Goal: Information Seeking & Learning: Find contact information

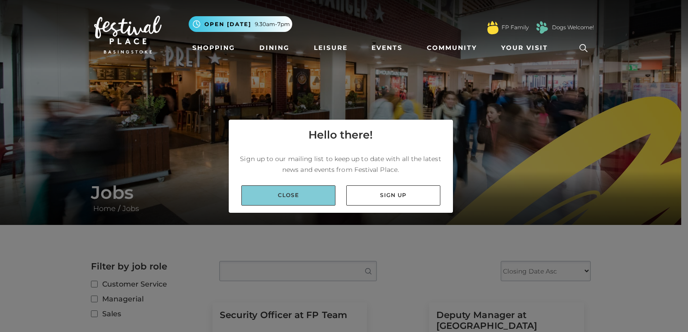
click at [295, 199] on link "Close" at bounding box center [288, 196] width 94 height 20
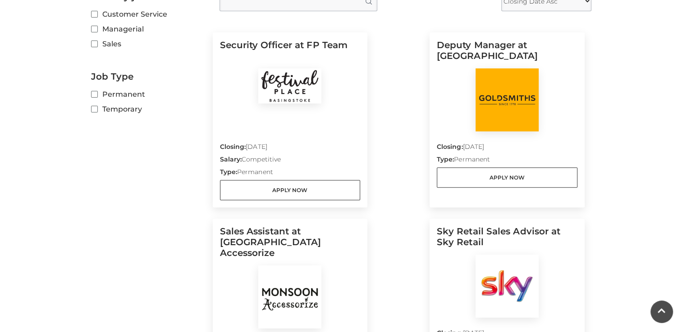
scroll to position [451, 0]
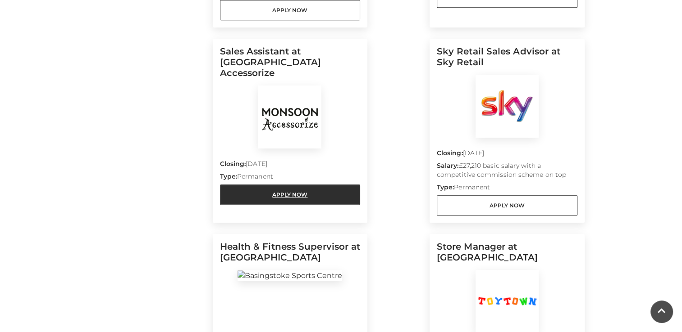
click at [276, 185] on link "Apply Now" at bounding box center [290, 195] width 141 height 20
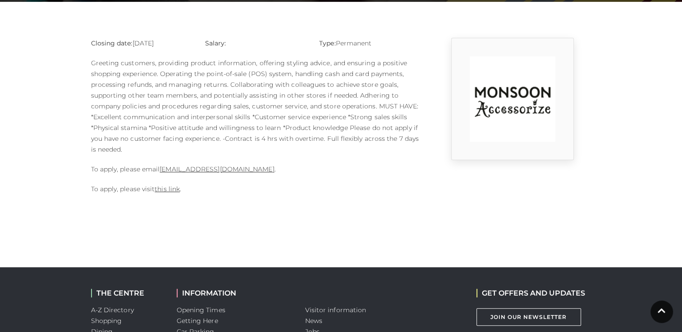
scroll to position [225, 0]
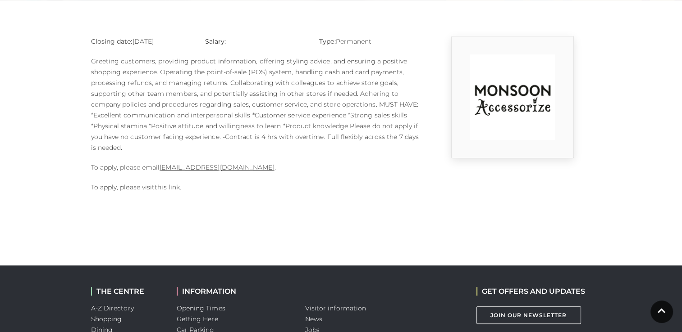
click at [159, 188] on link "this link" at bounding box center [167, 187] width 25 height 8
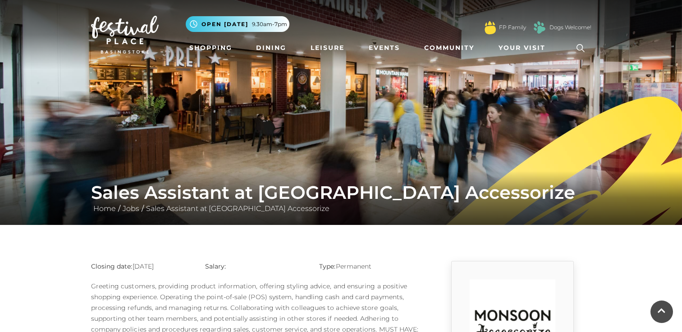
scroll to position [225, 0]
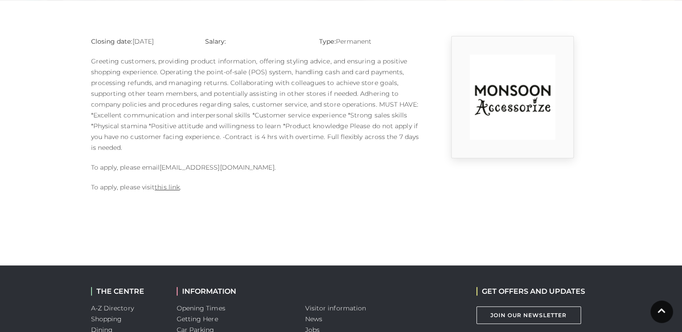
click at [204, 168] on link "[EMAIL_ADDRESS][DOMAIN_NAME]" at bounding box center [216, 168] width 114 height 8
click at [335, 217] on body "Skip to Navigation Skip to Content Toggle navigation .st5{fill:none;stroke:#FFF…" at bounding box center [341, 122] width 682 height 695
click at [250, 210] on body "Skip to Navigation Skip to Content Toggle navigation .st5{fill:none;stroke:#FFF…" at bounding box center [341, 122] width 682 height 695
click at [230, 178] on div "Closing date: 10-09-2025 Salary: Type: Permanent To apply, please email 1124m@m…" at bounding box center [255, 119] width 342 height 166
click at [172, 187] on link "this link" at bounding box center [167, 187] width 25 height 8
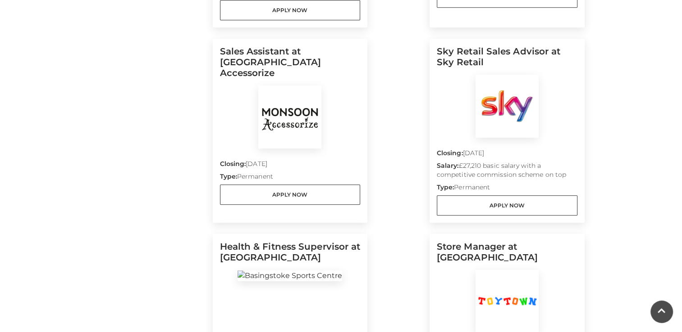
scroll to position [405, 0]
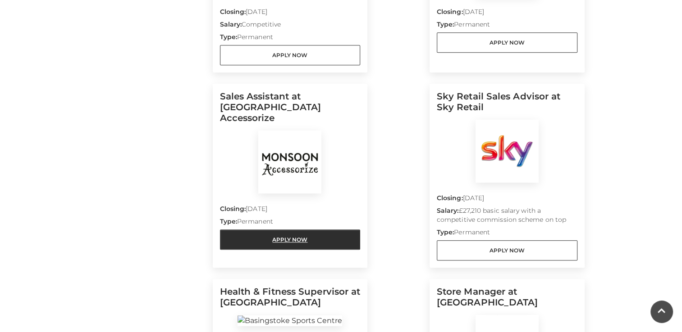
click at [299, 230] on link "Apply Now" at bounding box center [290, 240] width 141 height 20
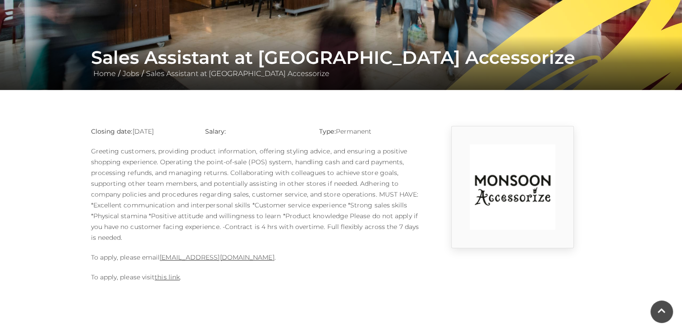
scroll to position [270, 0]
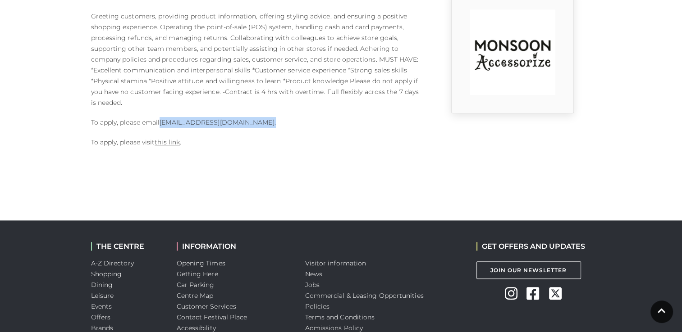
drag, startPoint x: 296, startPoint y: 123, endPoint x: 160, endPoint y: 123, distance: 136.1
click at [160, 123] on p "To apply, please email [EMAIL_ADDRESS][DOMAIN_NAME] ." at bounding box center [255, 122] width 329 height 11
copy p "[EMAIL_ADDRESS][DOMAIN_NAME] ."
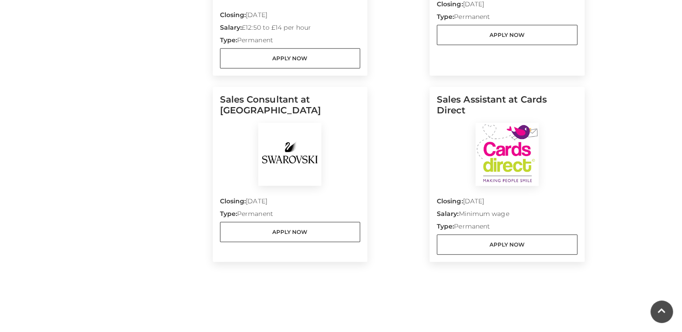
scroll to position [991, 0]
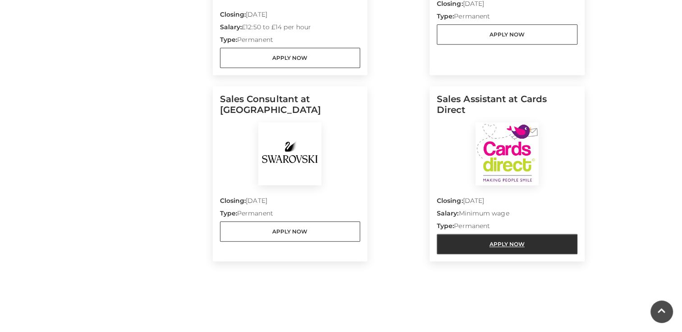
click at [515, 242] on link "Apply Now" at bounding box center [507, 244] width 141 height 20
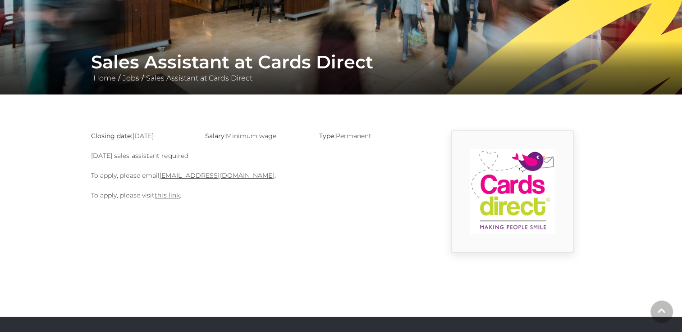
scroll to position [135, 0]
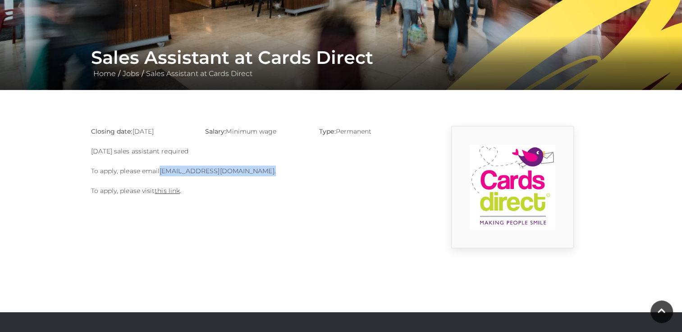
drag, startPoint x: 270, startPoint y: 172, endPoint x: 162, endPoint y: 172, distance: 108.6
click at [162, 172] on p "To apply, please email basingstoke@cardsdirect.co.uk ." at bounding box center [255, 171] width 329 height 11
copy p "basingstoke@cardsdirect.co.uk ."
